Goal: Task Accomplishment & Management: Manage account settings

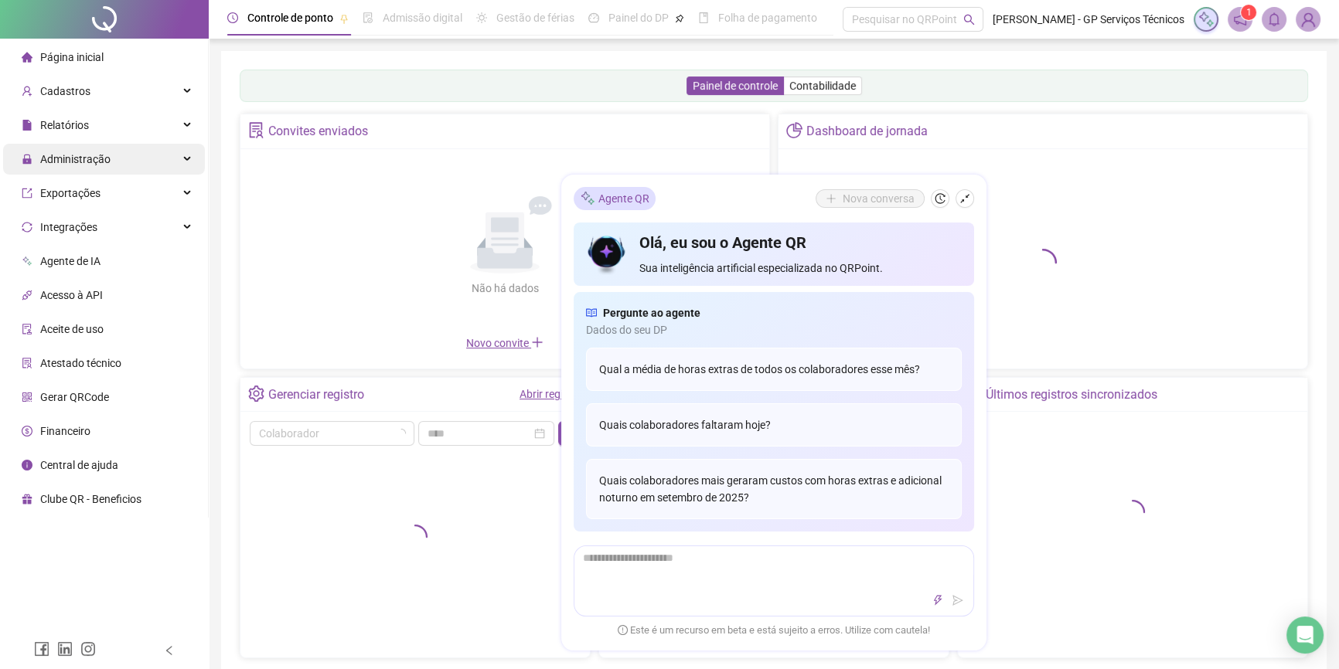
click at [107, 169] on span "Administração" at bounding box center [66, 159] width 89 height 31
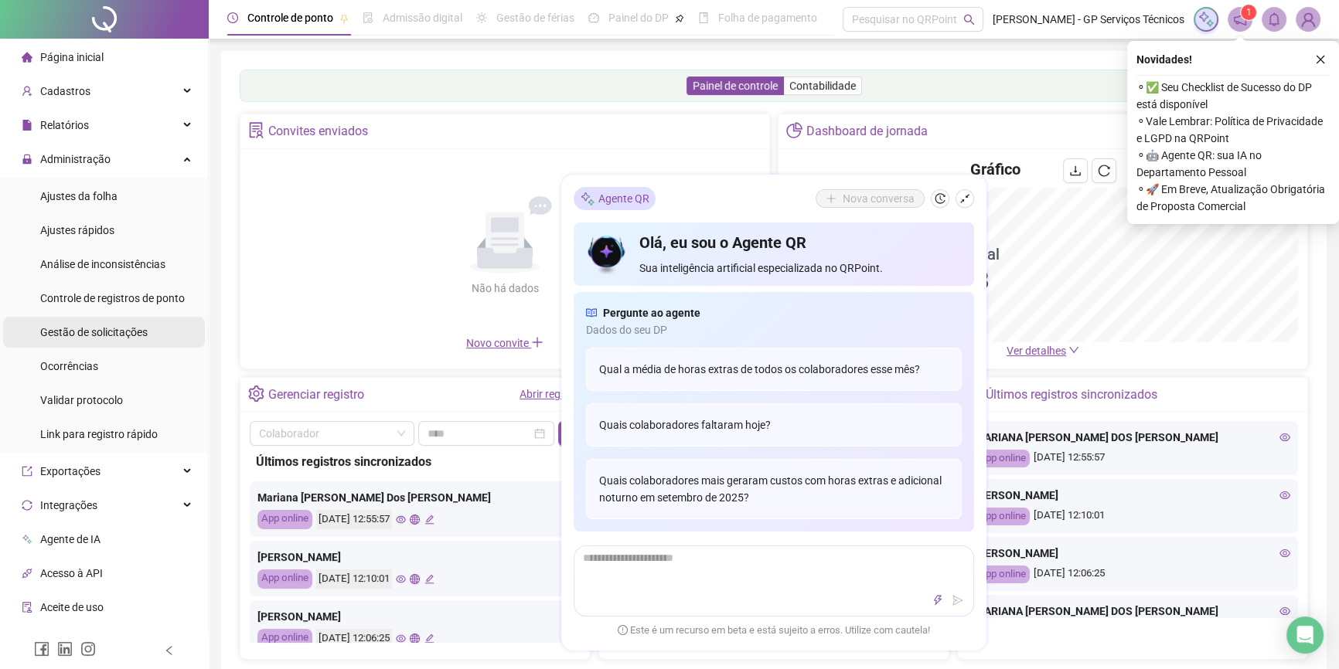
click at [134, 326] on span "Gestão de solicitações" at bounding box center [93, 332] width 107 height 12
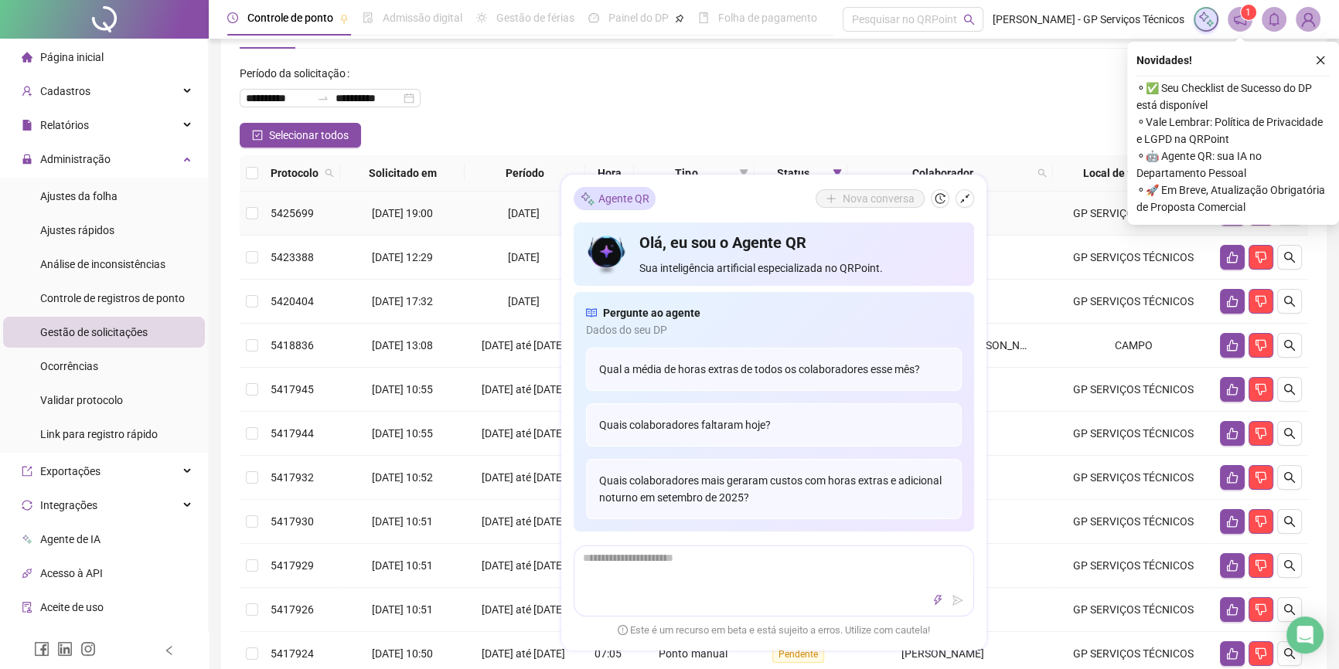
scroll to position [70, 0]
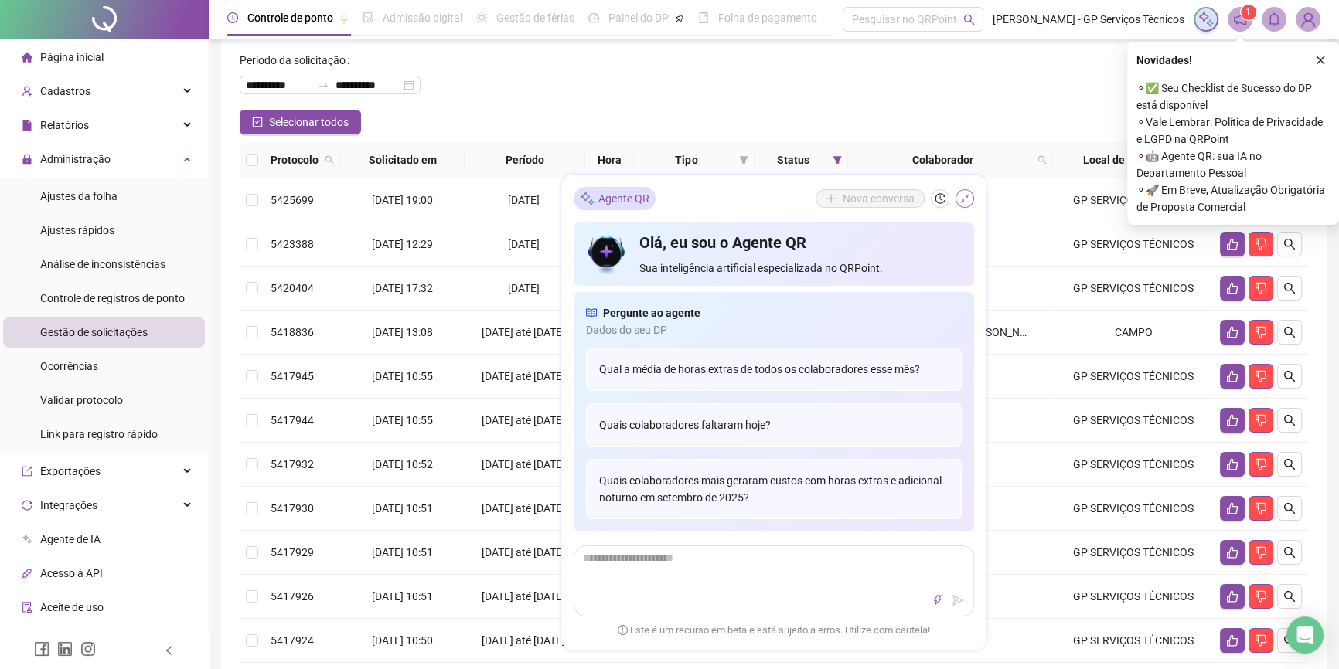
click at [961, 202] on icon "shrink" at bounding box center [964, 198] width 9 height 9
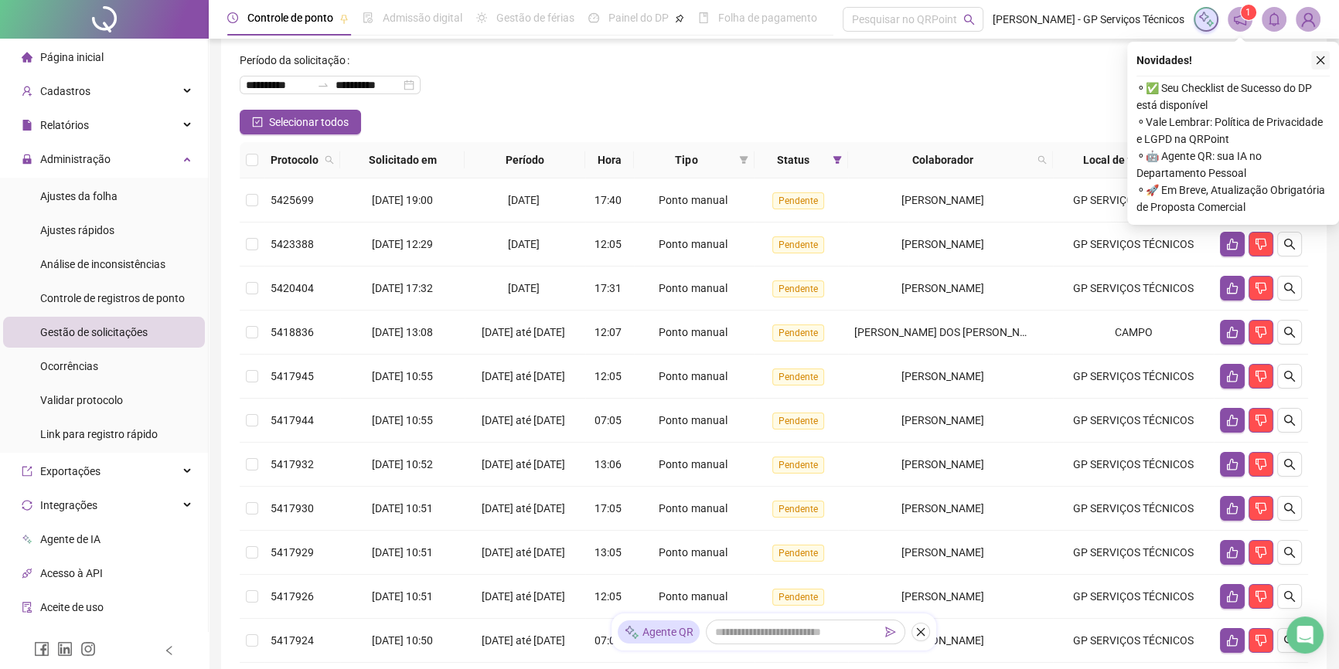
click at [1312, 54] on button "button" at bounding box center [1320, 60] width 19 height 19
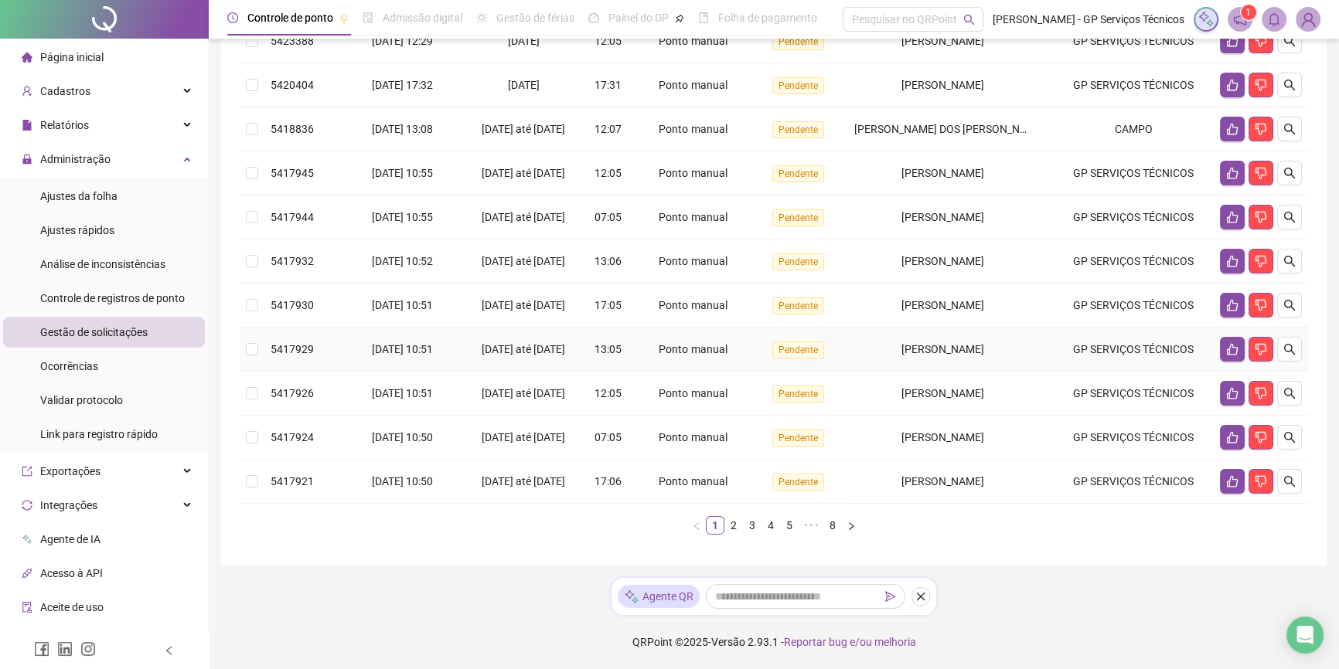
scroll to position [355, 0]
click at [827, 529] on link "8" at bounding box center [832, 525] width 17 height 17
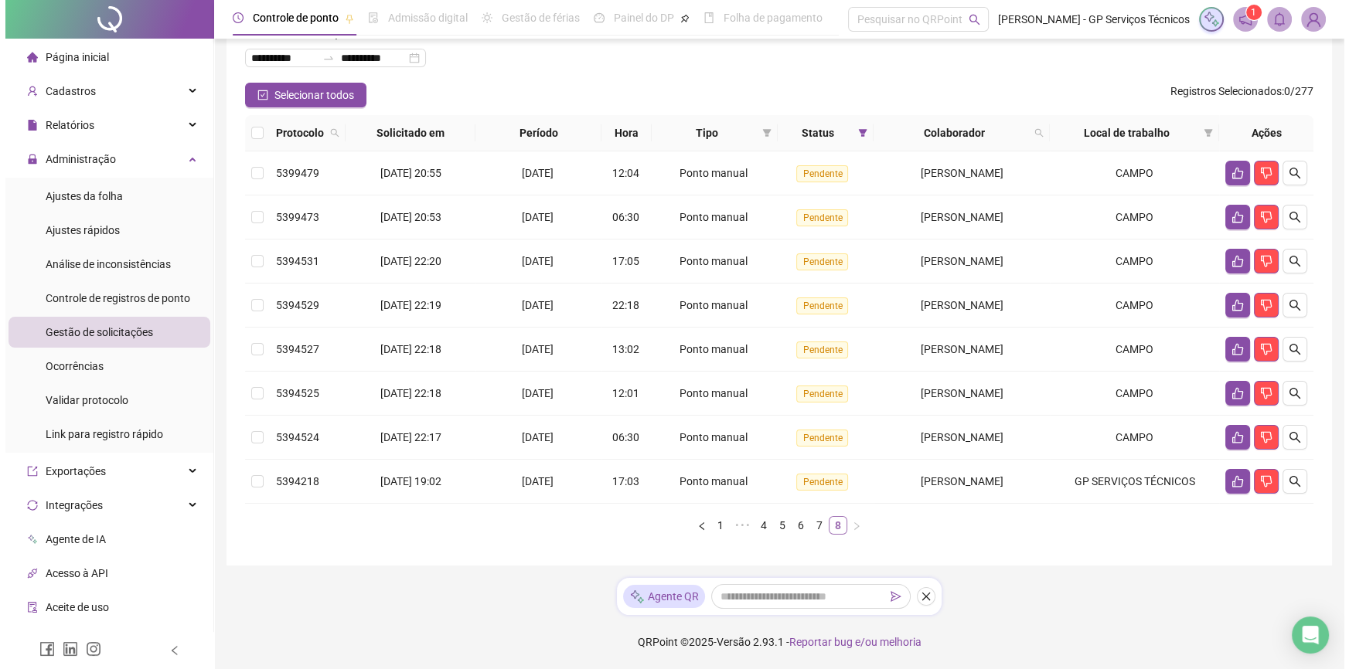
scroll to position [95, 0]
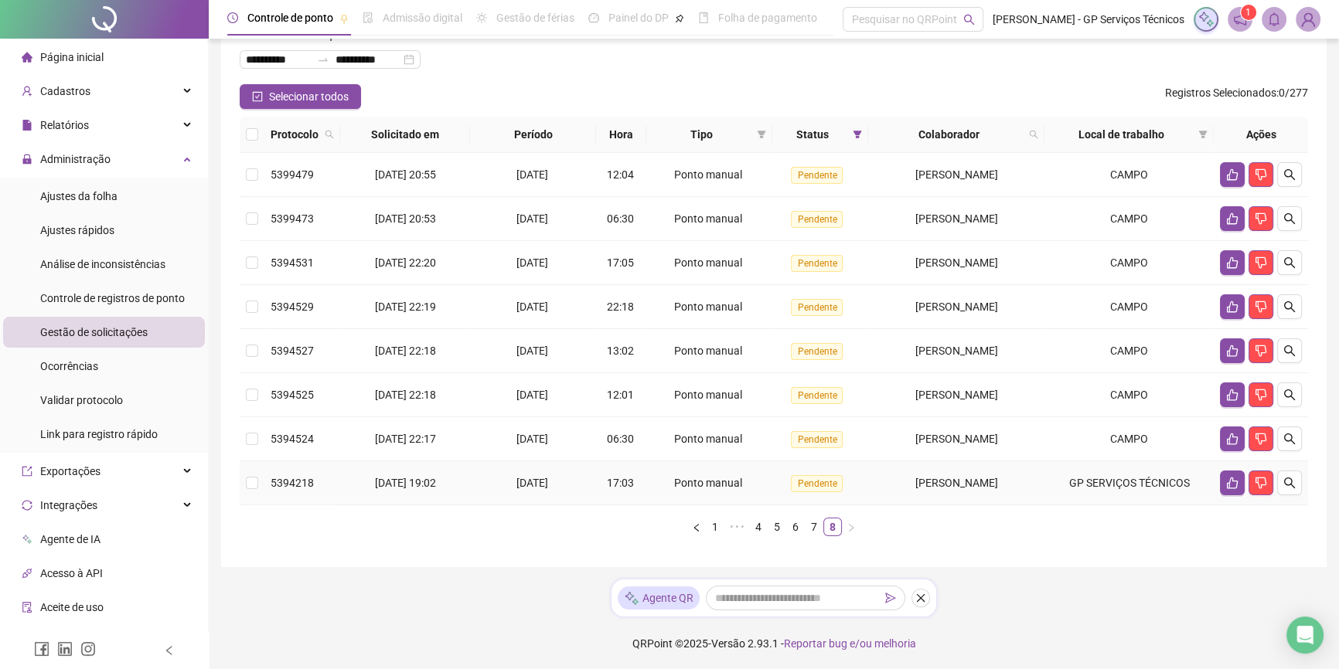
click at [1044, 485] on td "[PERSON_NAME]" at bounding box center [956, 483] width 177 height 44
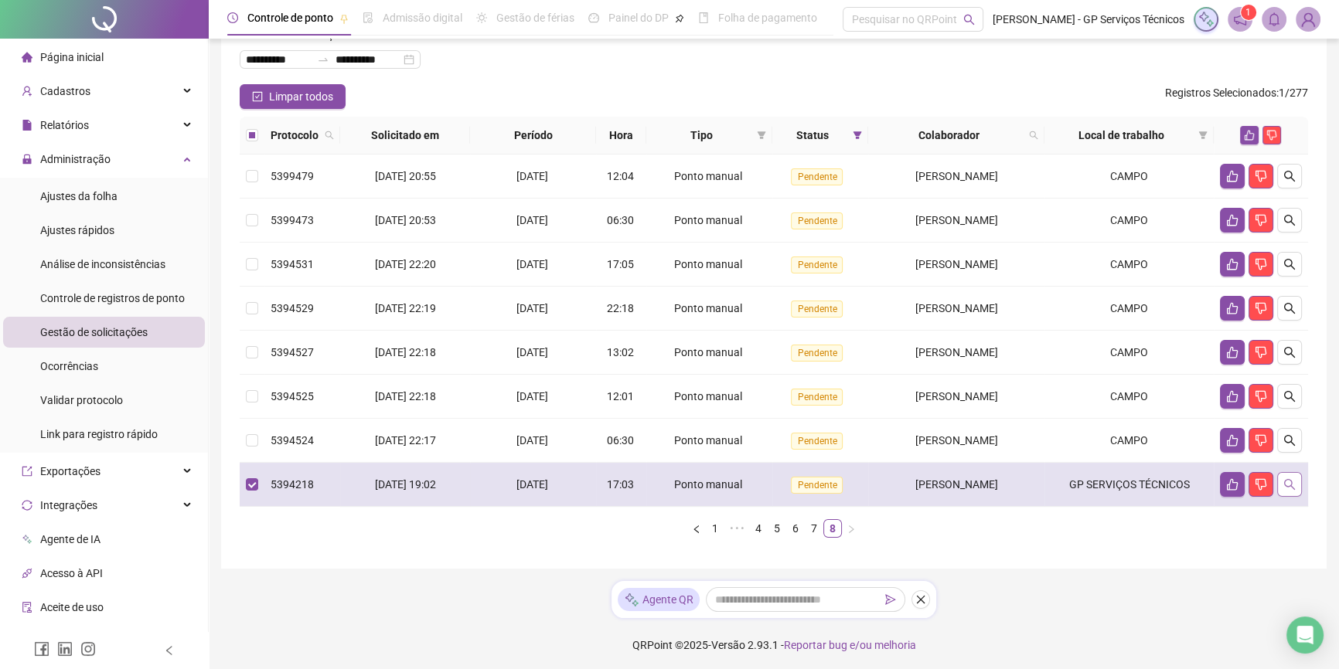
click at [1295, 483] on button "button" at bounding box center [1289, 484] width 25 height 25
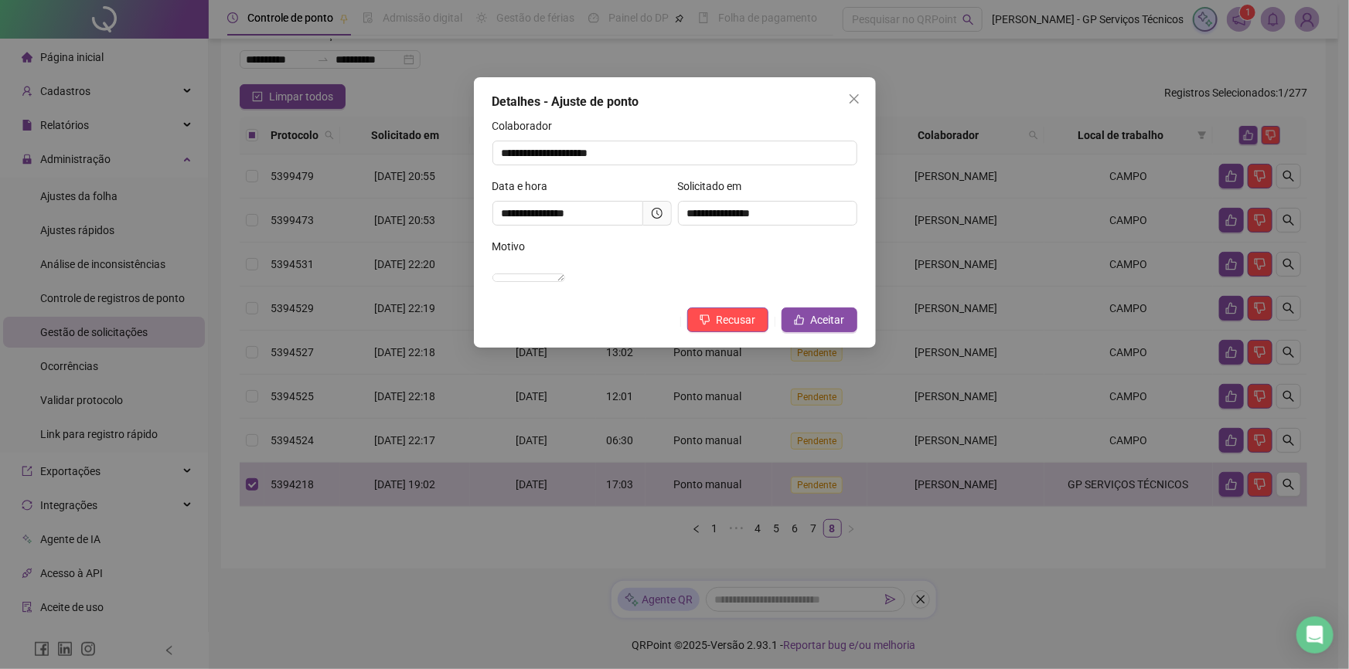
click at [655, 224] on span at bounding box center [657, 213] width 29 height 25
click at [655, 209] on icon "clock-circle" at bounding box center [657, 213] width 11 height 11
click at [835, 329] on span "Aceitar" at bounding box center [828, 319] width 34 height 17
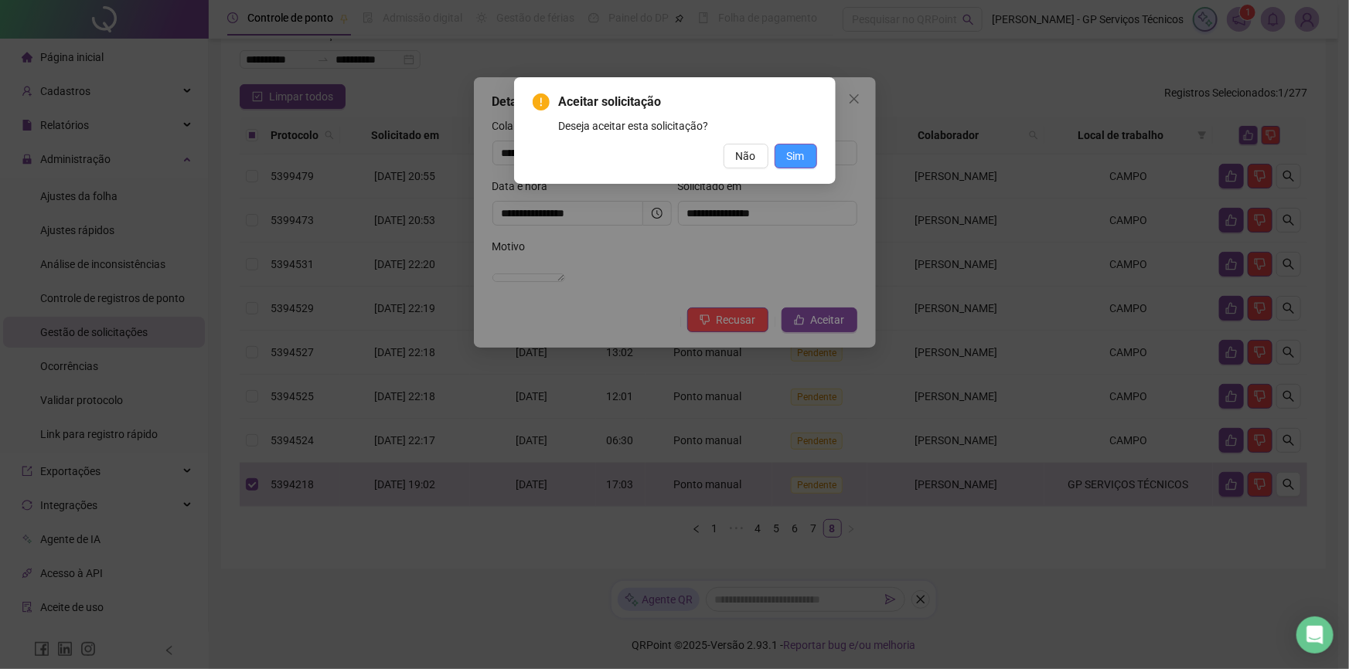
click at [815, 148] on button "Sim" at bounding box center [795, 156] width 43 height 25
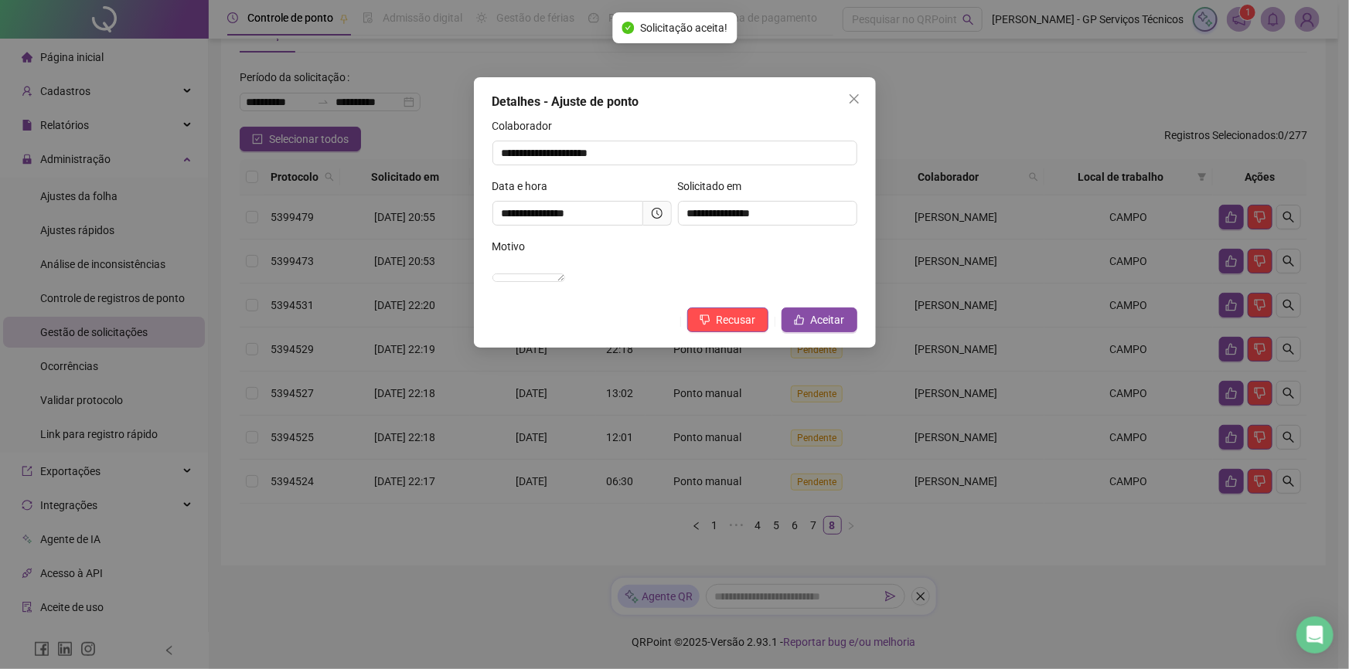
scroll to position [51, 0]
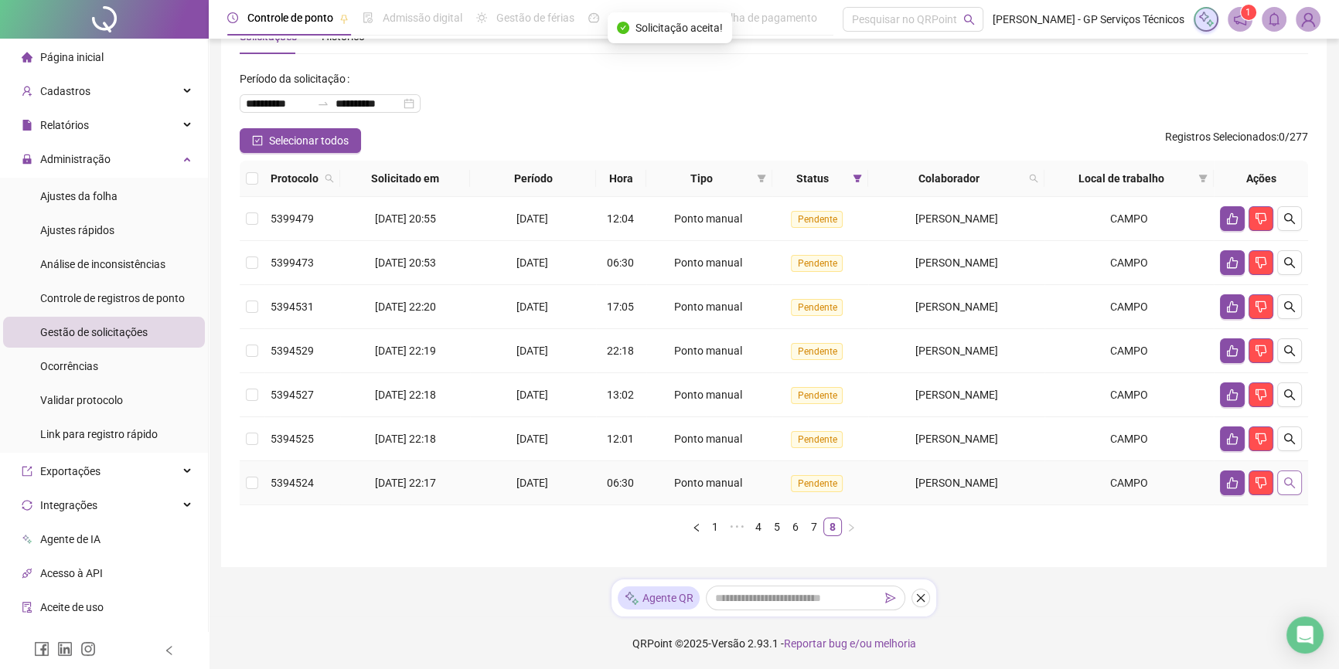
click at [1278, 487] on button "button" at bounding box center [1289, 483] width 25 height 25
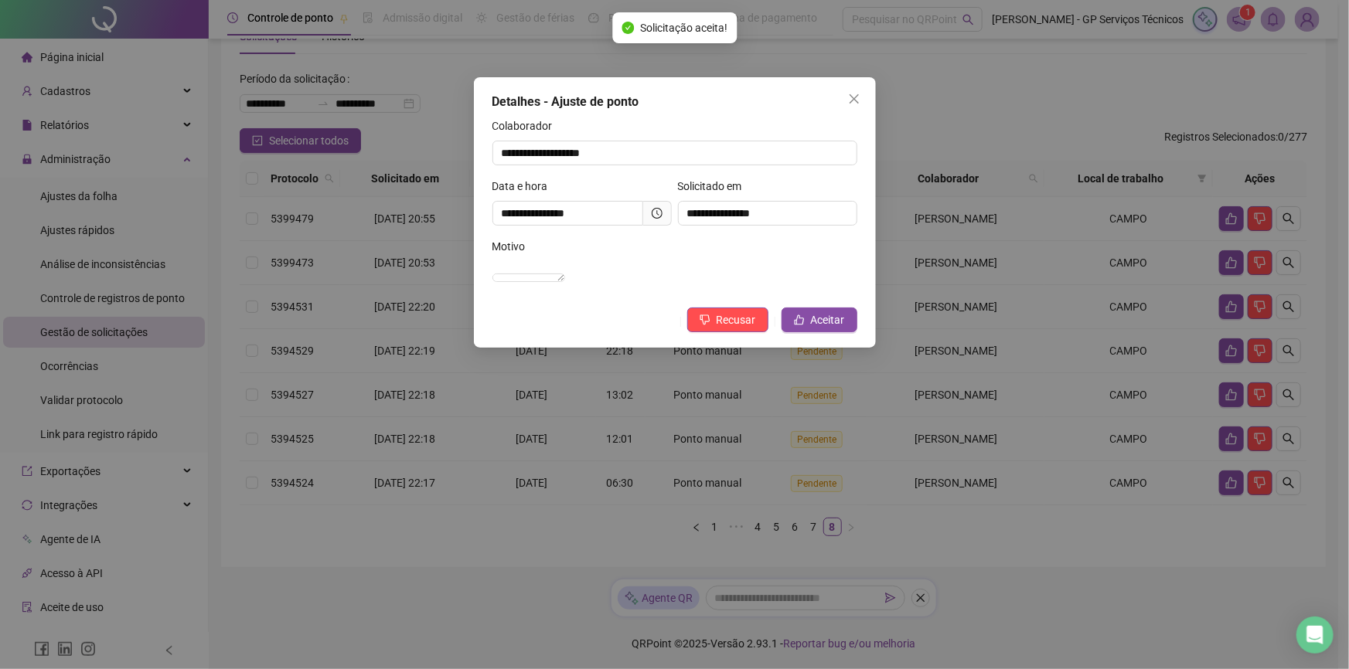
click at [662, 216] on icon "clock-circle" at bounding box center [657, 213] width 11 height 11
click at [655, 215] on icon "clock-circle" at bounding box center [657, 213] width 11 height 11
click at [791, 329] on button "Aceitar" at bounding box center [819, 320] width 76 height 25
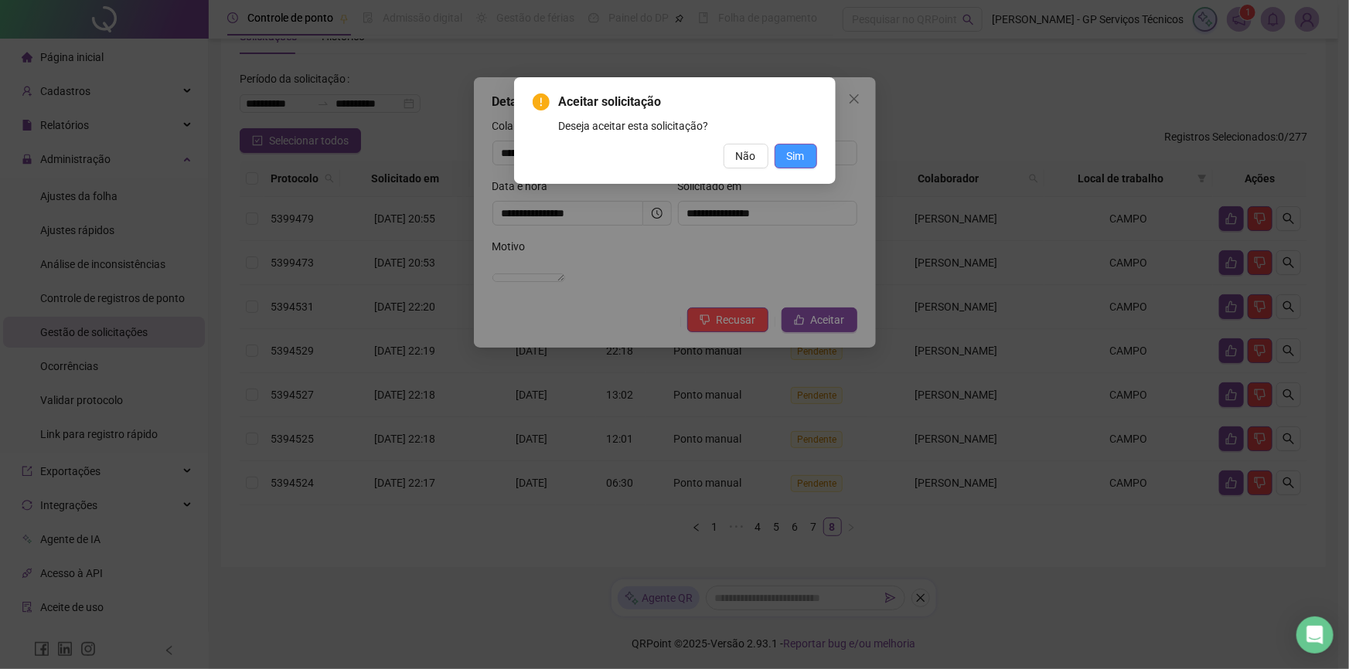
click at [794, 148] on span "Sim" at bounding box center [796, 156] width 18 height 17
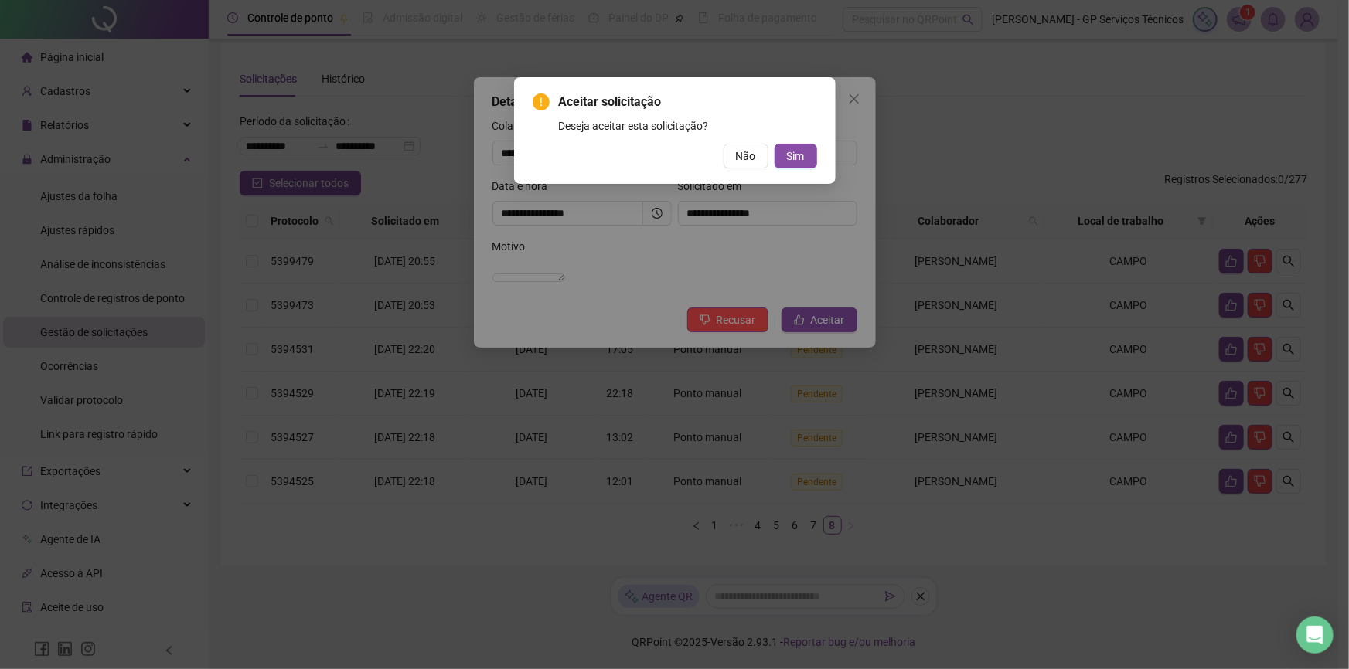
scroll to position [7, 0]
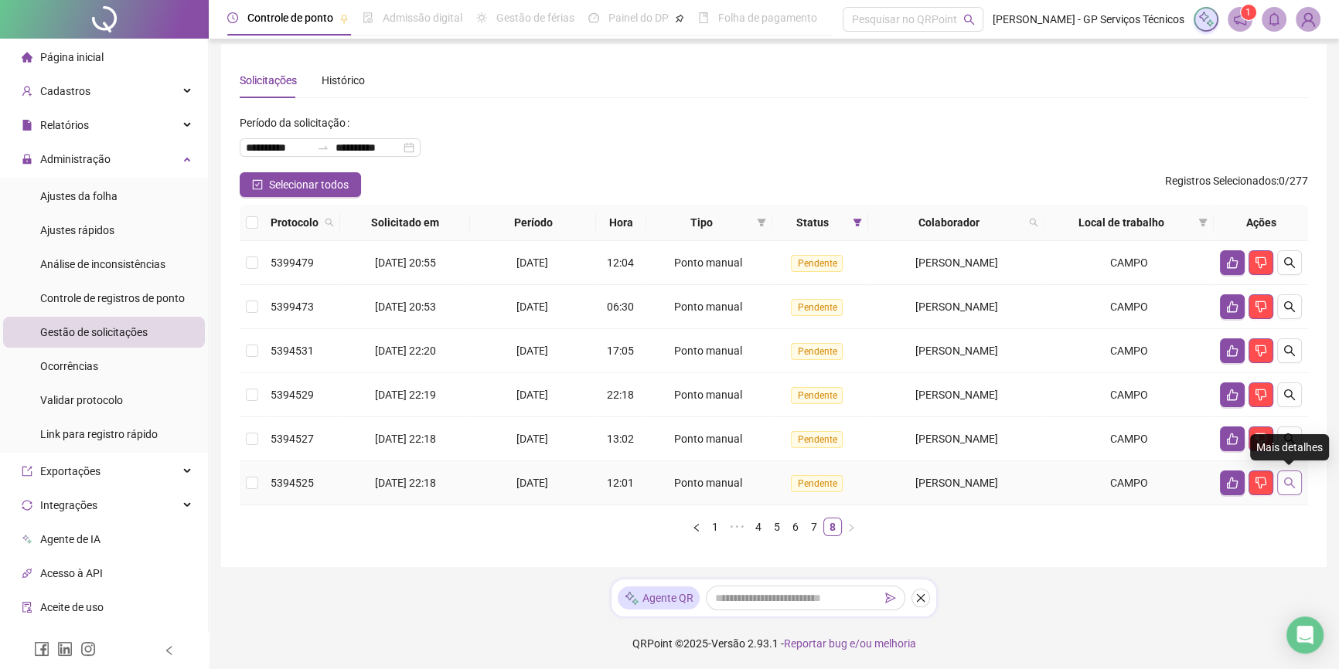
click at [1293, 489] on button "button" at bounding box center [1289, 483] width 25 height 25
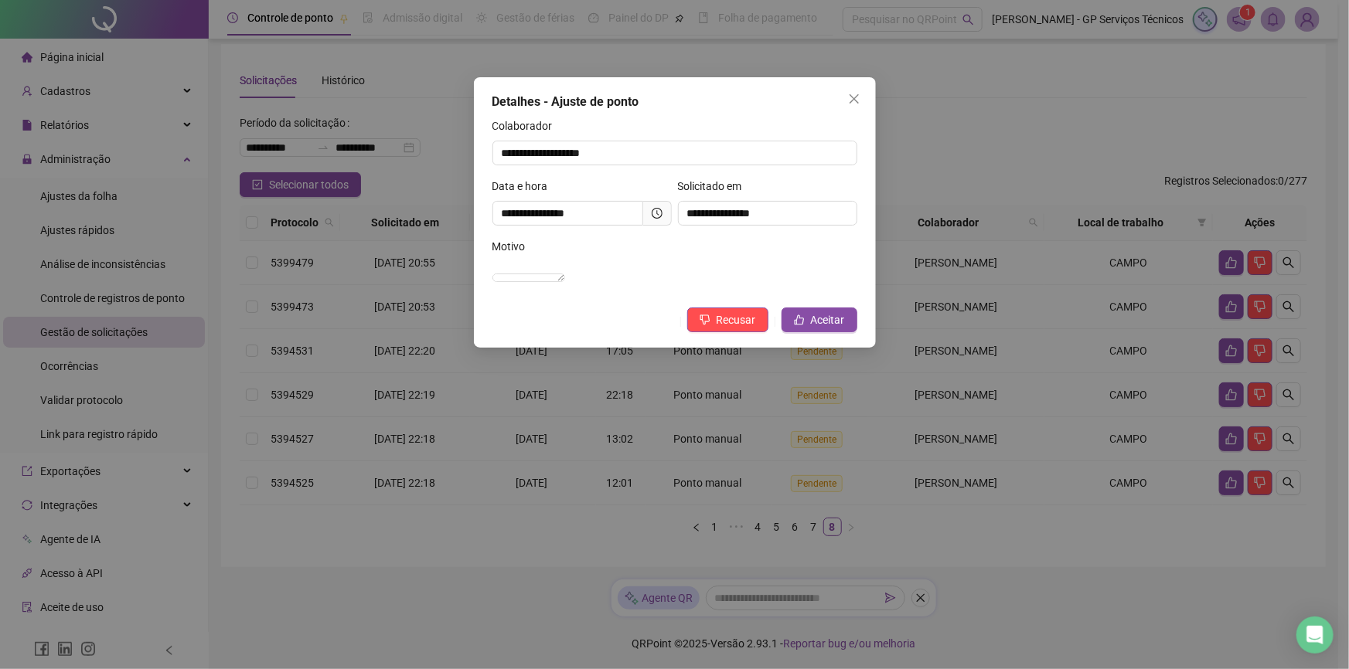
click at [656, 216] on icon "clock-circle" at bounding box center [657, 213] width 11 height 11
click at [824, 329] on span "Aceitar" at bounding box center [828, 319] width 34 height 17
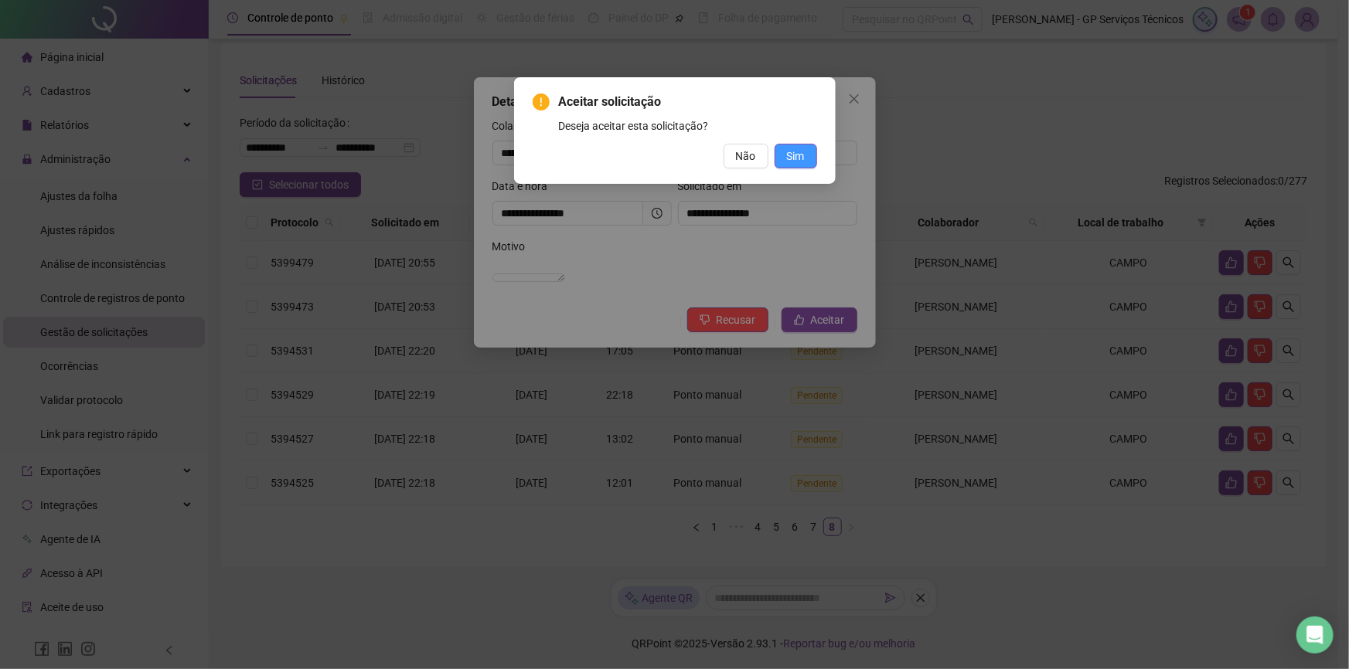
click at [796, 156] on span "Sim" at bounding box center [796, 156] width 18 height 17
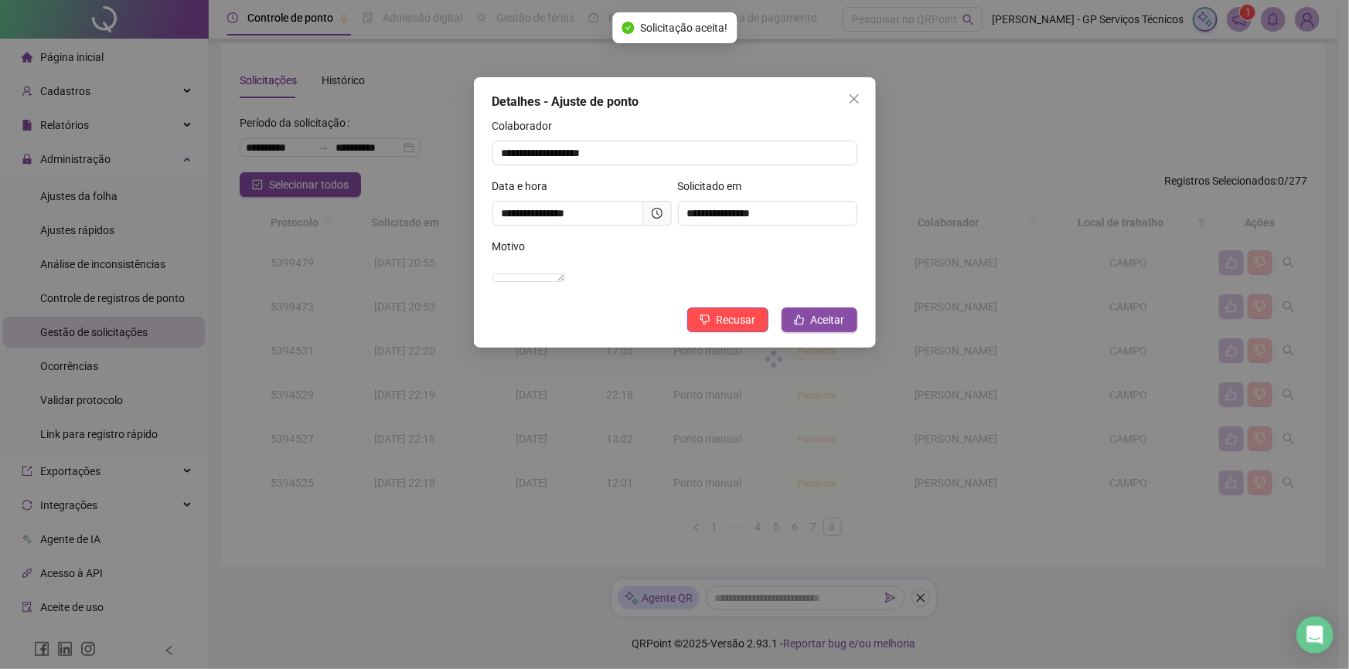
scroll to position [0, 0]
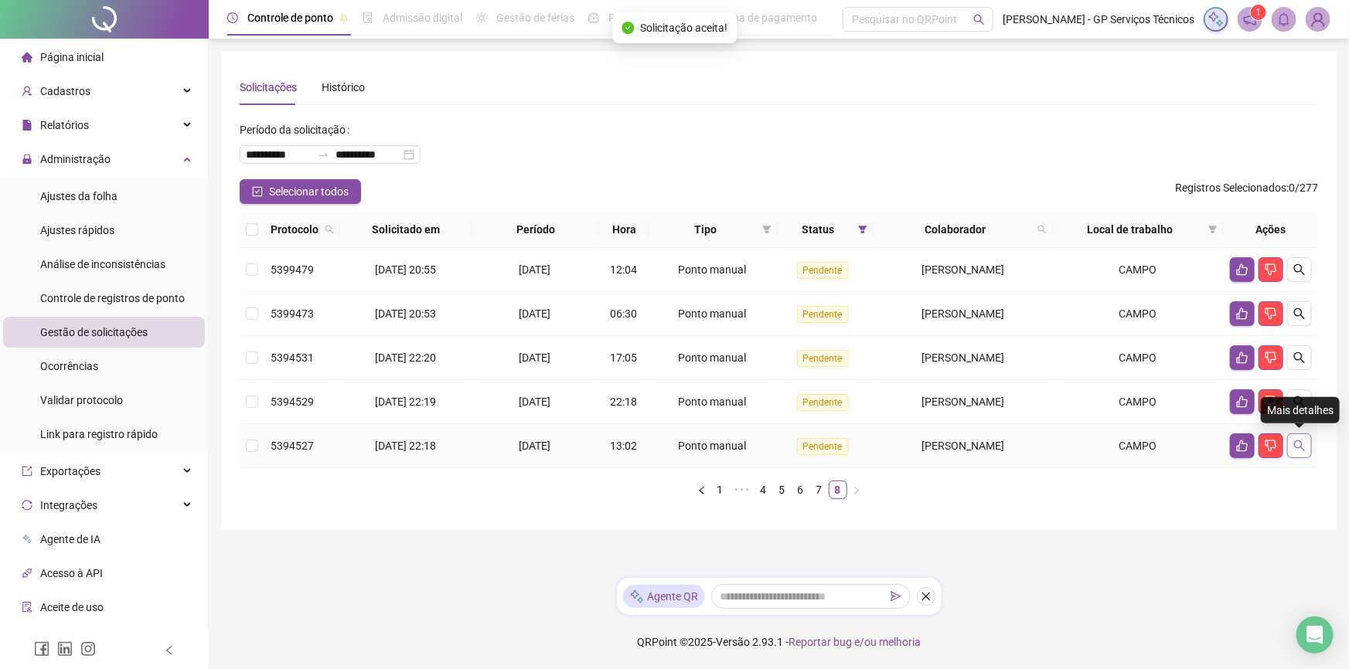
click at [1293, 446] on icon "search" at bounding box center [1299, 446] width 12 height 12
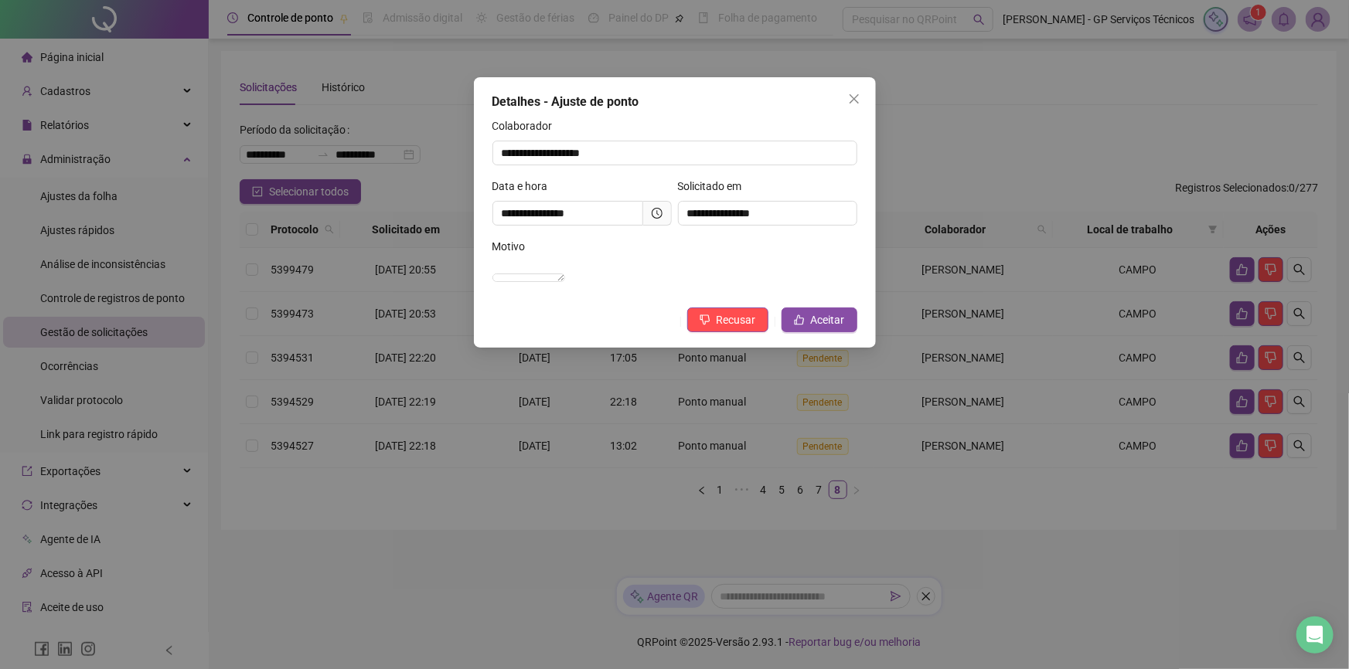
click at [653, 218] on icon "clock-circle" at bounding box center [657, 213] width 11 height 11
click at [812, 329] on span "Aceitar" at bounding box center [828, 319] width 34 height 17
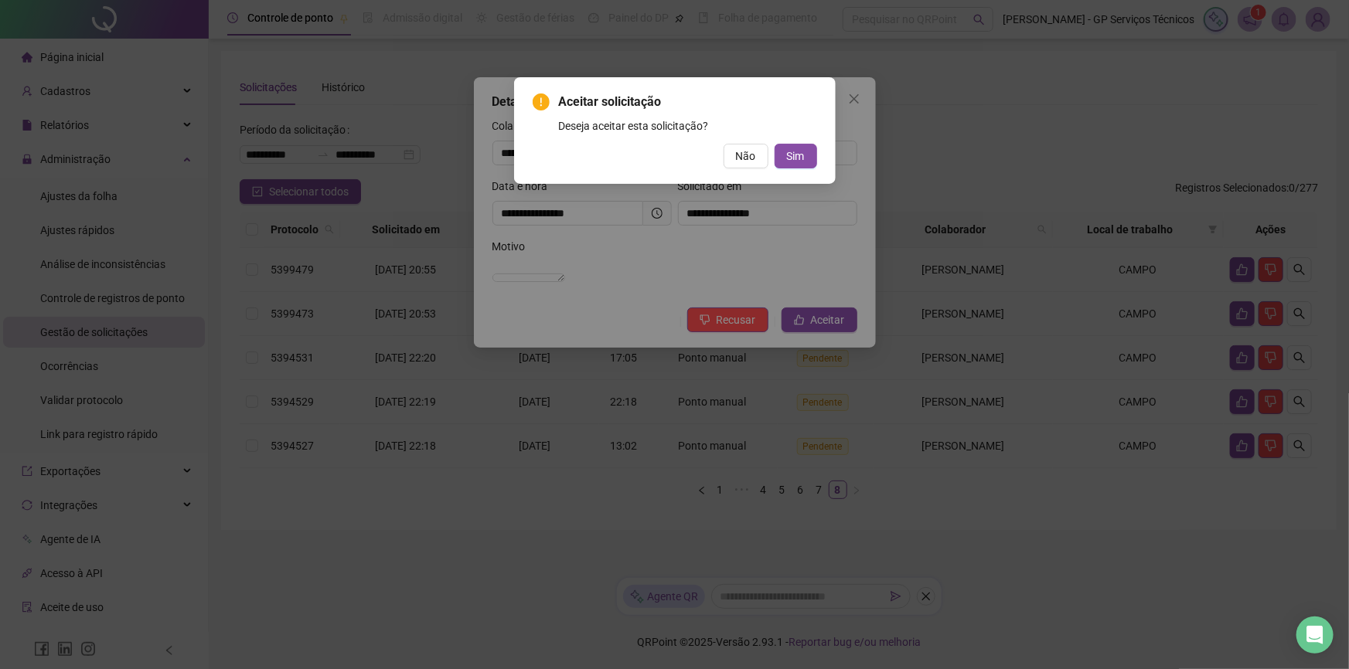
click at [793, 142] on div "Aceitar solicitação Deseja aceitar esta solicitação? Não Sim" at bounding box center [675, 131] width 284 height 76
click at [797, 158] on span "Sim" at bounding box center [796, 156] width 18 height 17
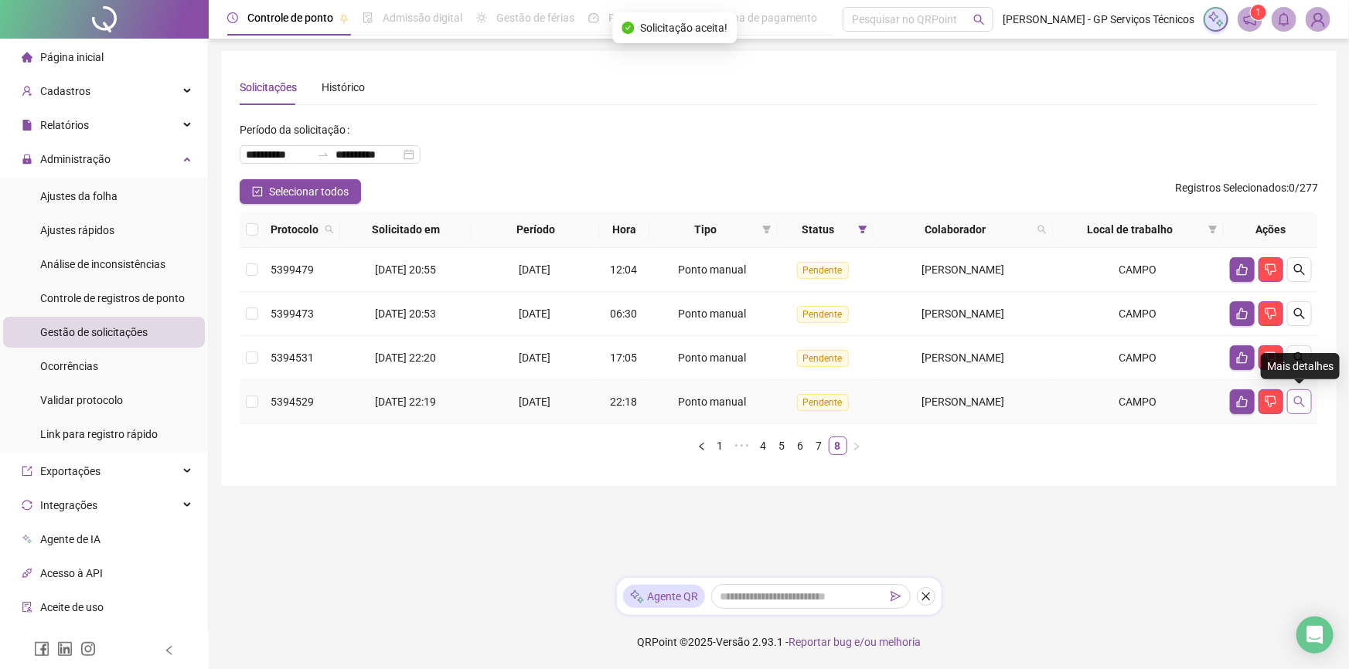
click at [1302, 402] on icon "search" at bounding box center [1299, 402] width 12 height 12
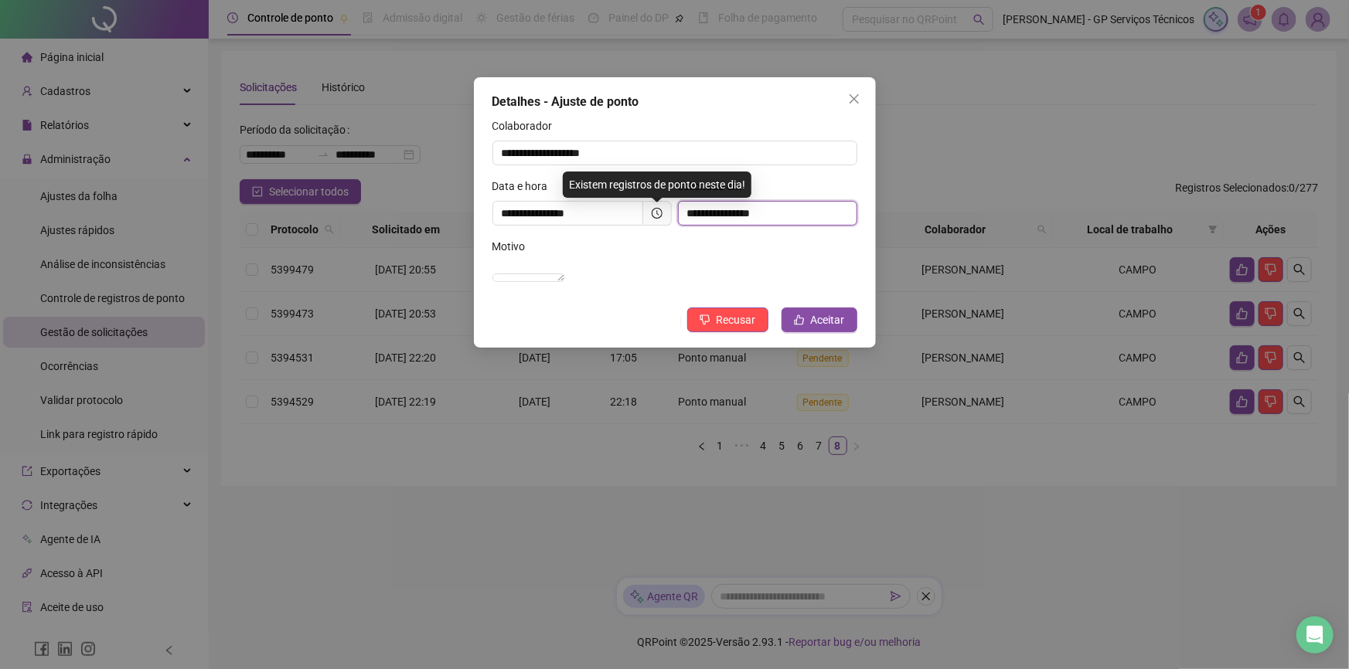
drag, startPoint x: 709, startPoint y: 213, endPoint x: 687, endPoint y: 239, distance: 33.5
click at [687, 239] on form "**********" at bounding box center [674, 207] width 365 height 181
click at [656, 220] on span at bounding box center [657, 213] width 29 height 25
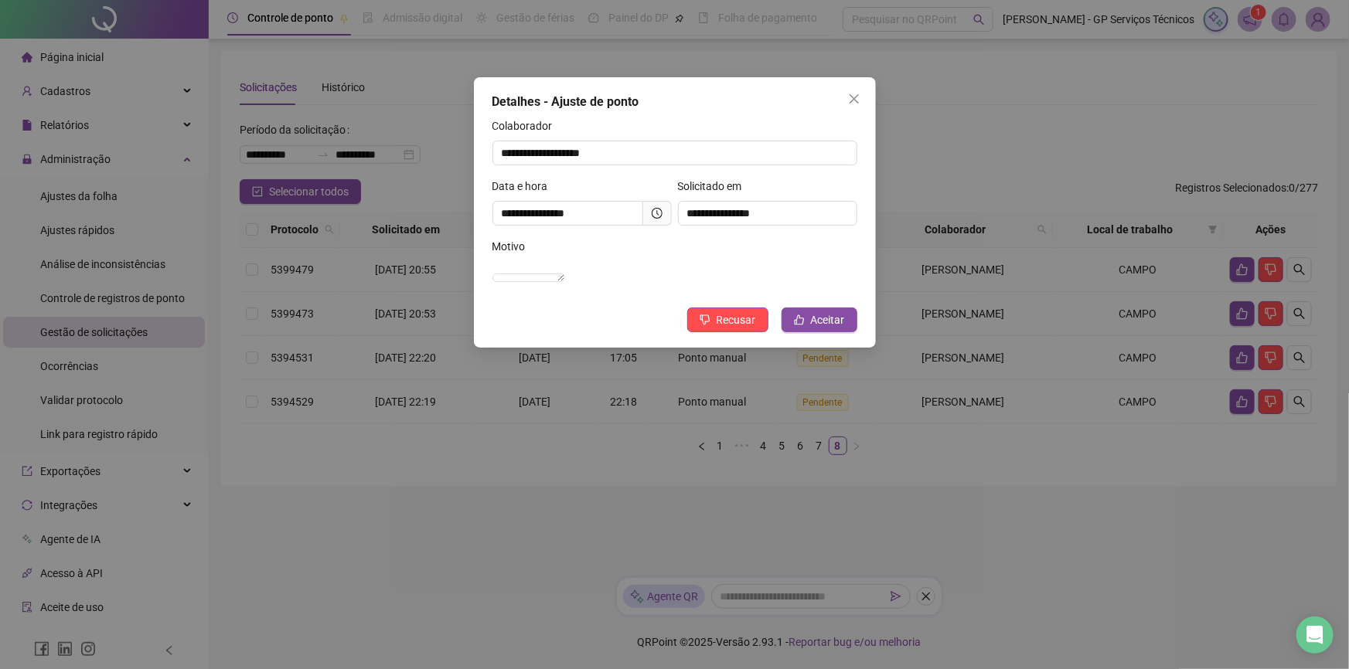
click at [656, 216] on icon "clock-circle" at bounding box center [657, 213] width 11 height 11
click at [825, 329] on span "Aceitar" at bounding box center [828, 319] width 34 height 17
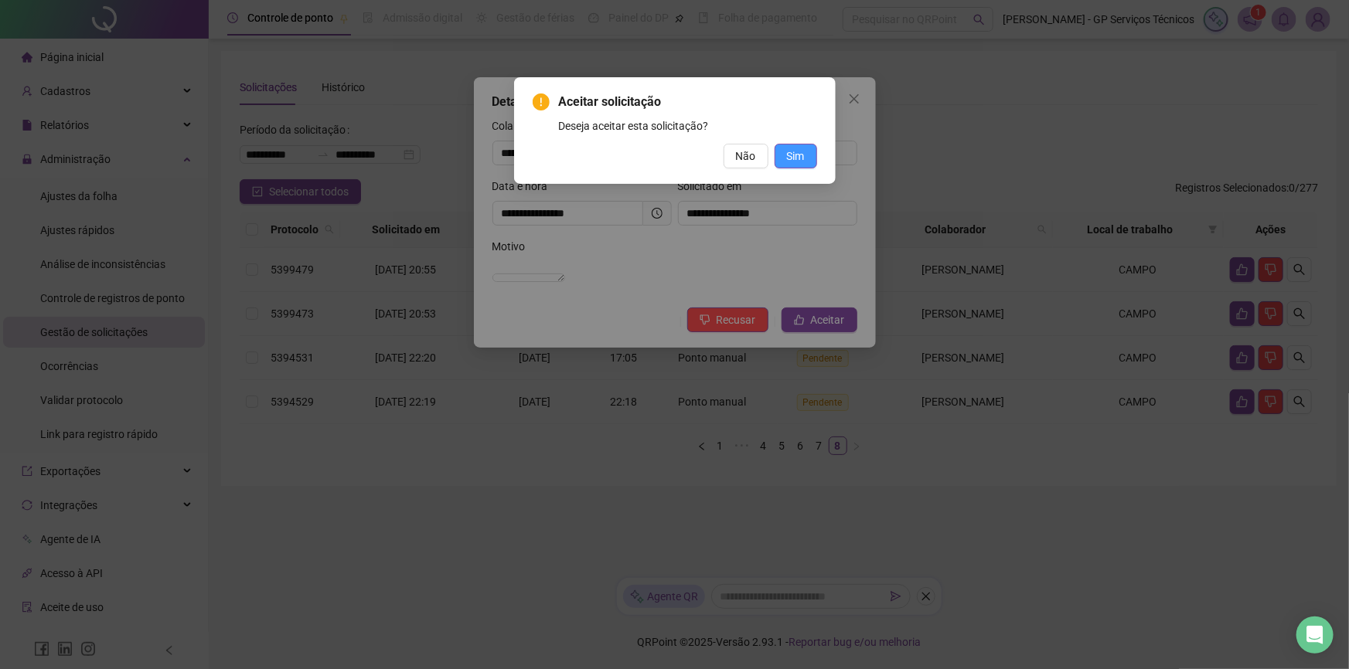
click at [787, 153] on span "Sim" at bounding box center [796, 156] width 18 height 17
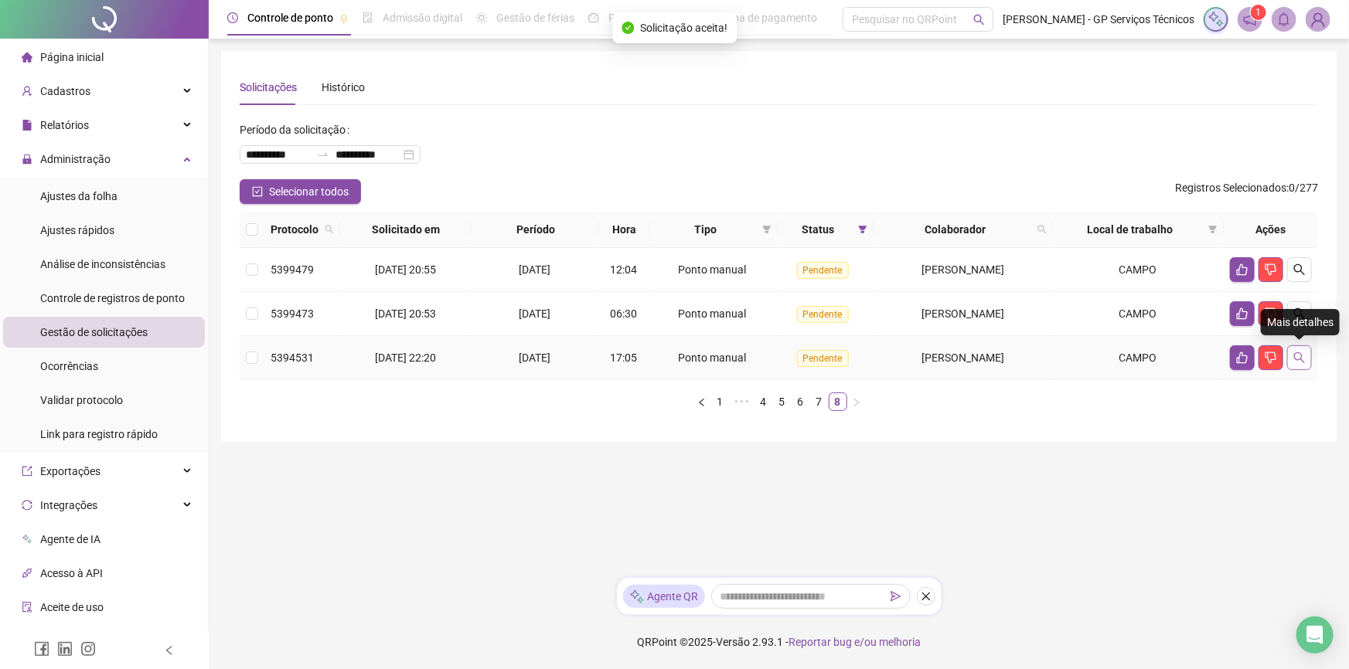
click at [1298, 355] on icon "search" at bounding box center [1299, 358] width 12 height 12
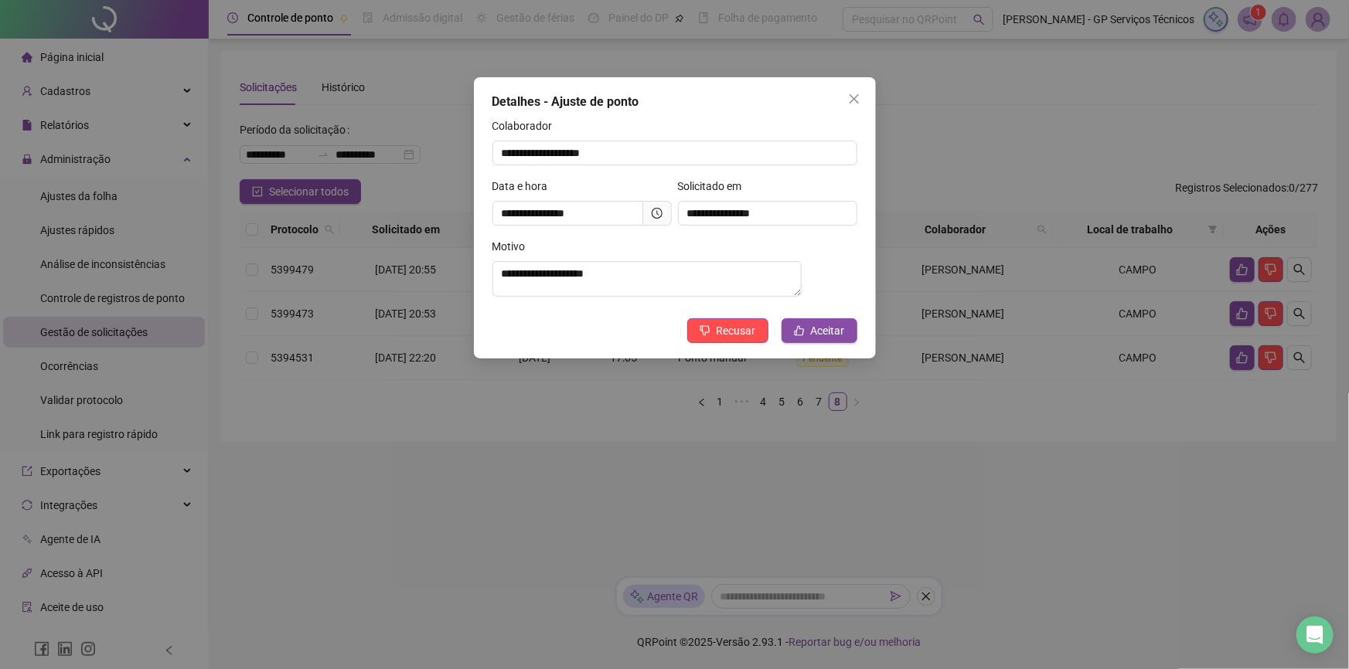
click at [654, 214] on icon "clock-circle" at bounding box center [657, 213] width 11 height 11
click at [281, 141] on div "**********" at bounding box center [674, 334] width 1349 height 669
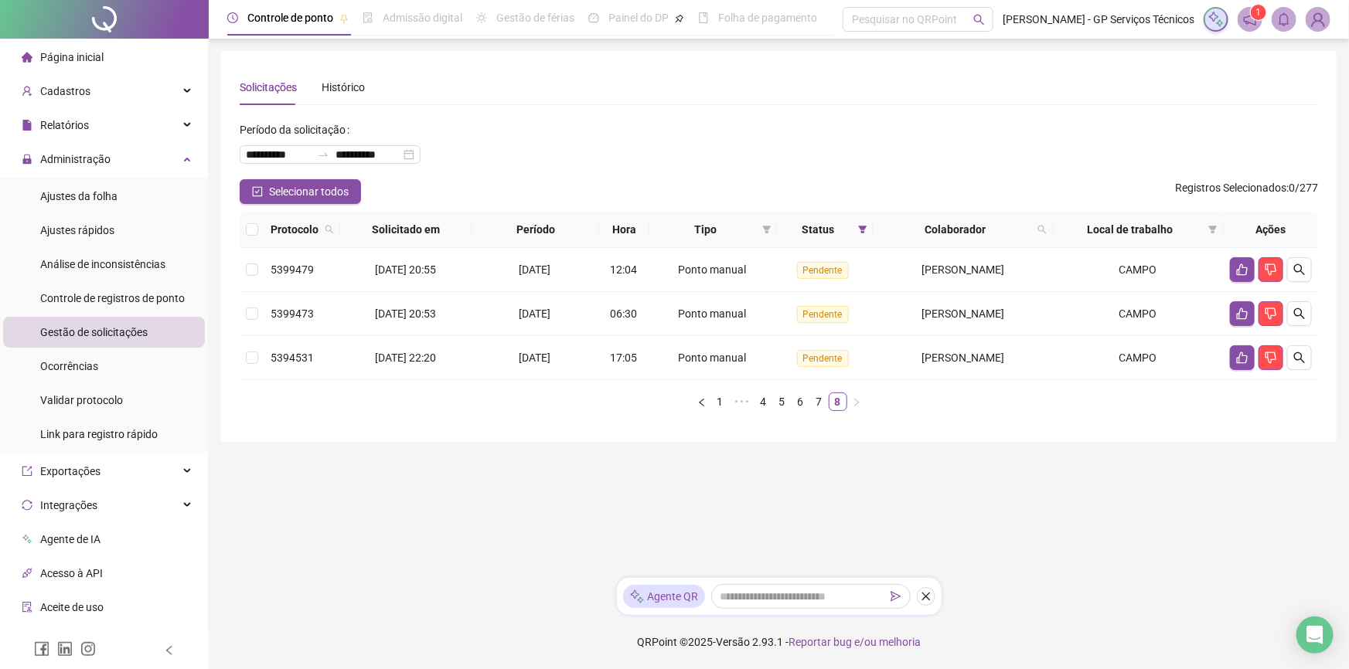
drag, startPoint x: 192, startPoint y: 97, endPoint x: 201, endPoint y: 93, distance: 9.3
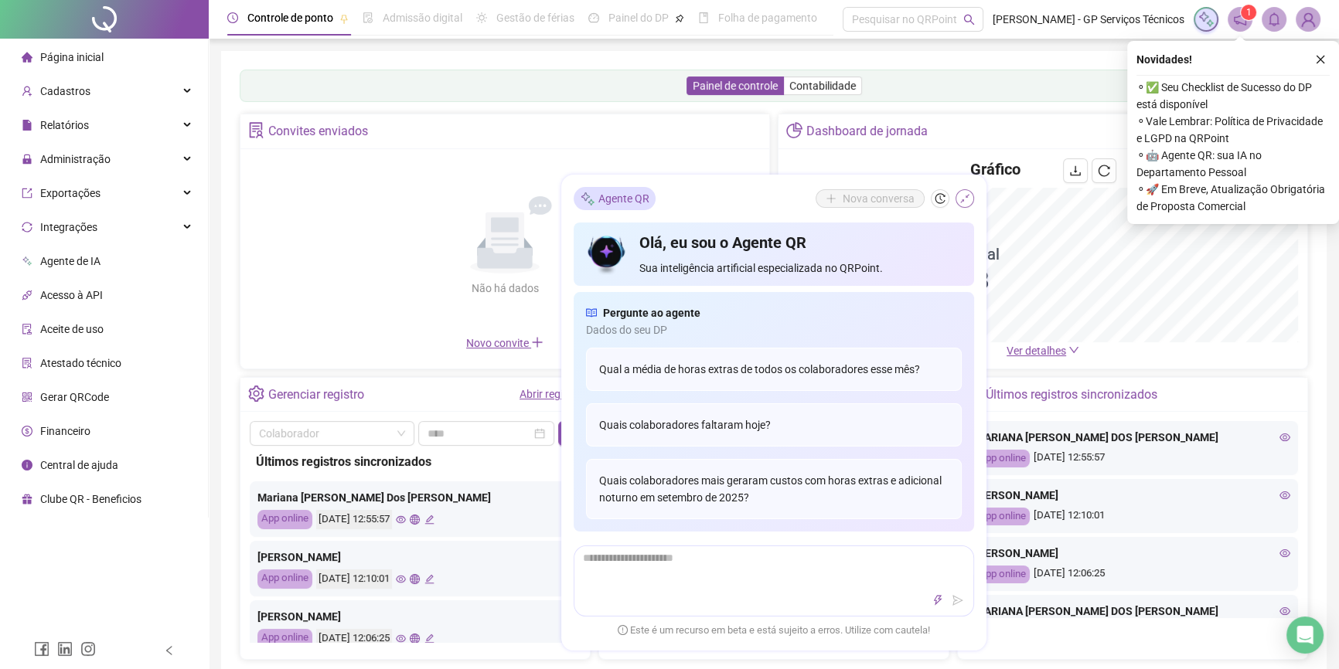
click at [960, 193] on icon "shrink" at bounding box center [964, 198] width 11 height 11
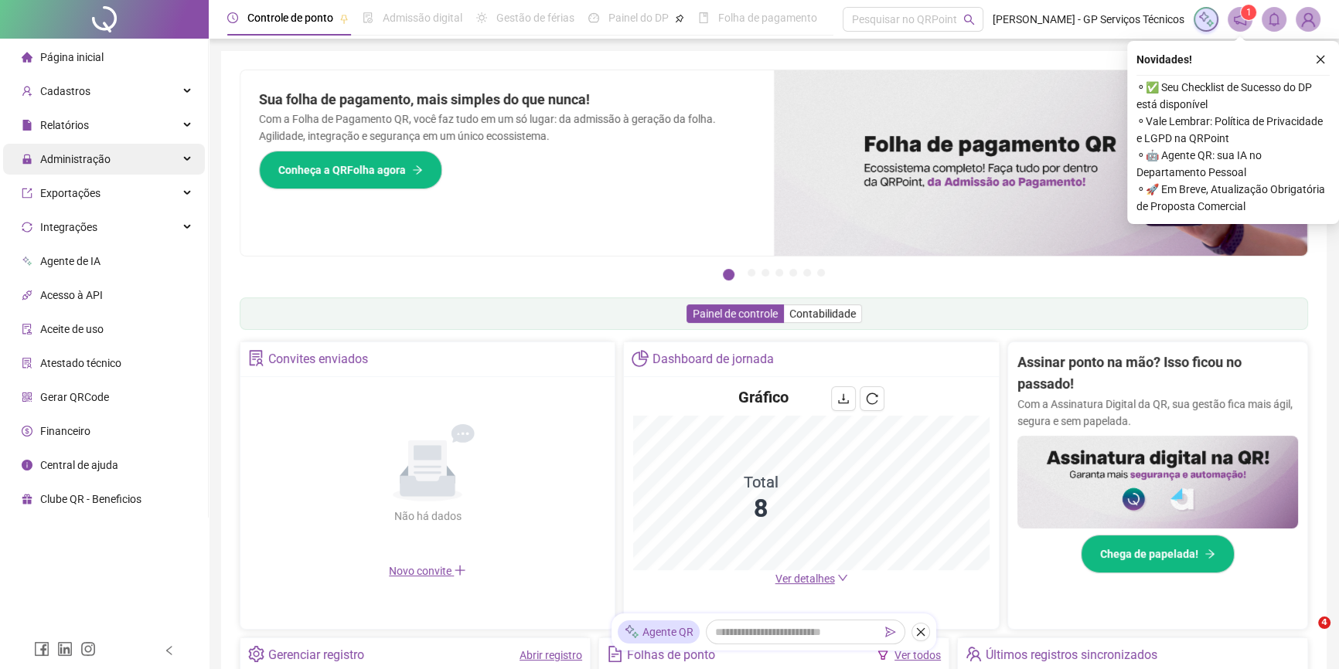
click at [109, 163] on div "Administração" at bounding box center [104, 159] width 202 height 31
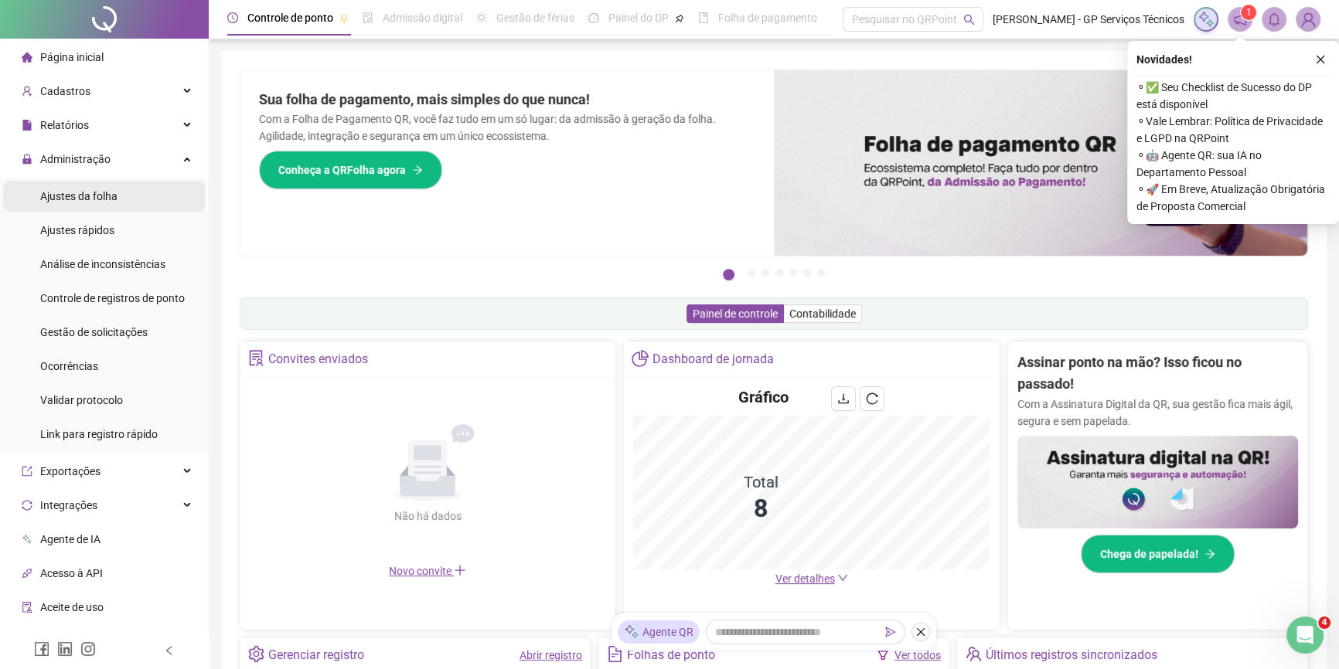
click at [117, 189] on li "Ajustes da folha" at bounding box center [104, 196] width 202 height 31
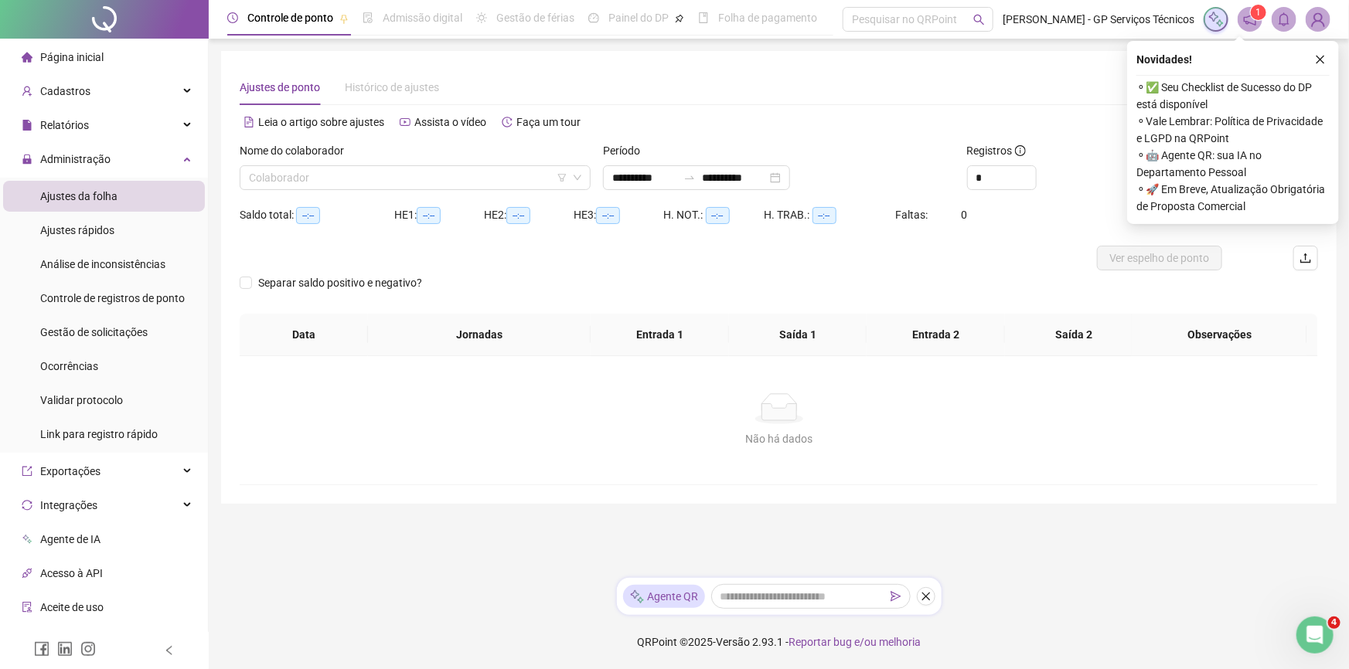
type input "**********"
